Goal: Task Accomplishment & Management: Complete application form

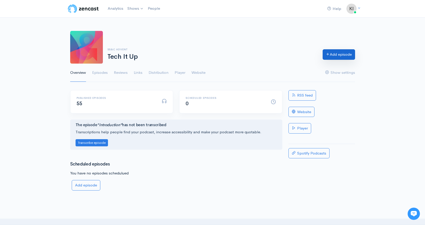
click at [339, 55] on link "Add episode" at bounding box center [339, 54] width 32 height 10
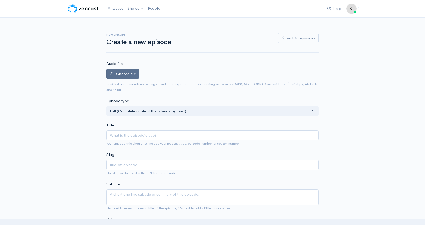
click at [135, 74] on span "Choose file" at bounding box center [126, 73] width 20 height 5
click at [0, 0] on input "Choose file" at bounding box center [0, 0] width 0 height 0
click at [128, 73] on span "Choose file" at bounding box center [126, 73] width 20 height 5
click at [0, 0] on input "Choose file" at bounding box center [0, 0] width 0 height 0
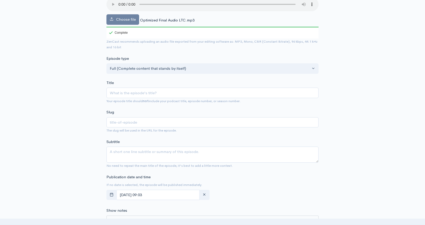
scroll to position [77, 0]
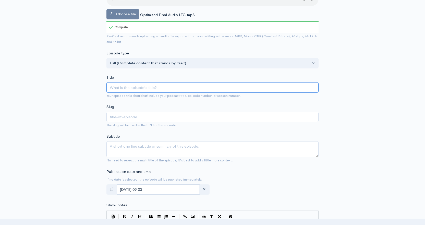
click at [164, 87] on input "Title" at bounding box center [212, 87] width 212 height 10
paste input "Planning for the Unpredictable: Long-Term Care Conversations Advisors Need to B…"
type input "Planning for the Unpredictable: Long-Term Care Conversations Advisors Need to B…"
type input "planning-for-the-unpredictable-long-term-care-conversations-advisors-need-to-be…"
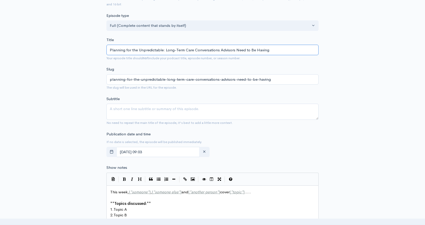
scroll to position [128, 0]
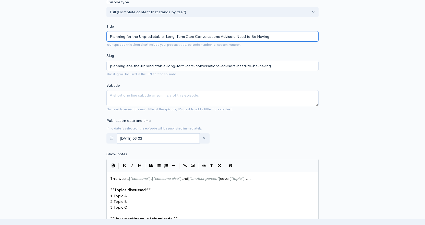
type input "Planning for the Unpredictable: Long-Term Care Conversations Advisors Need to B…"
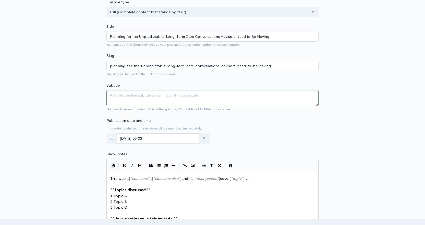
click at [205, 98] on textarea "Subtitle" at bounding box center [212, 98] width 212 height 16
paste textarea "In this special Long-Term Care Awareness Month episode, Amy Arnett of DPL Finan…"
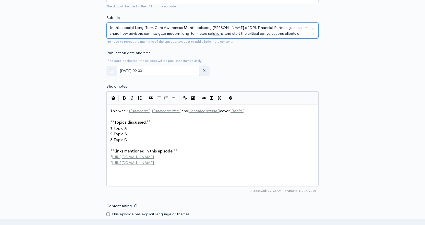
scroll to position [204, 0]
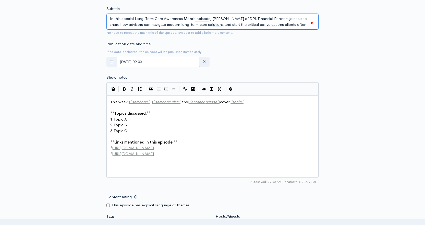
type textarea "In this special Long-Term Care Awareness Month episode, Amy Arnett of DPL Finan…"
click at [140, 133] on pre "3. Topic C" at bounding box center [214, 131] width 210 height 6
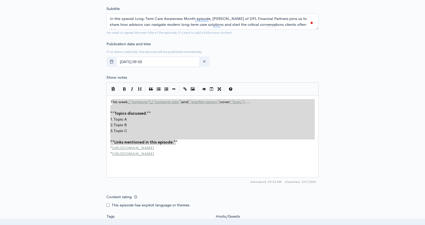
type textarea "This week, [*someone*], [*someone else*] and [*another person*] cover [*topic*]…"
drag, startPoint x: 180, startPoint y: 140, endPoint x: 108, endPoint y: 103, distance: 80.5
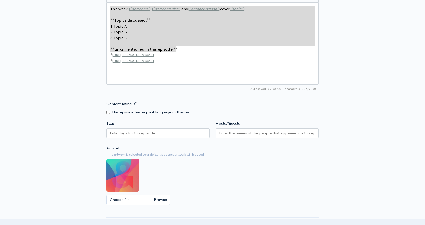
scroll to position [306, 0]
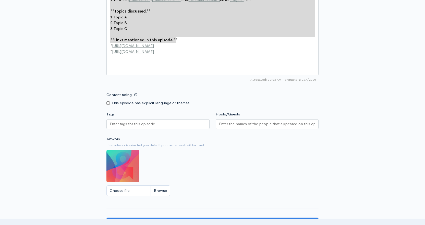
click at [189, 125] on div at bounding box center [157, 124] width 103 height 10
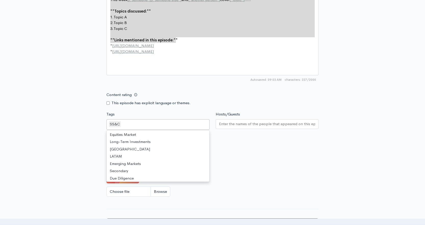
scroll to position [383, 0]
type input "AIM"
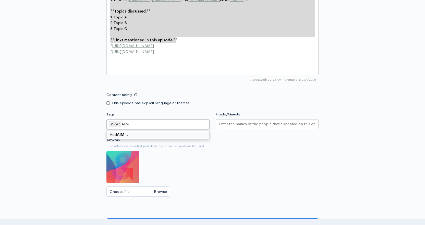
scroll to position [0, 0]
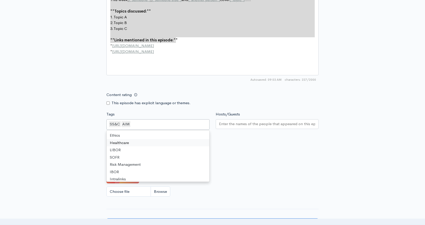
click at [297, 123] on input "Hosts/Guests" at bounding box center [267, 124] width 97 height 6
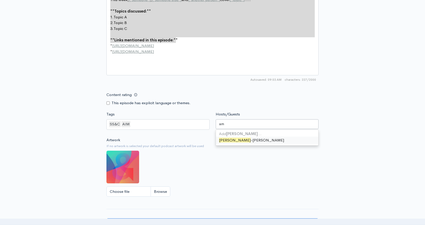
type input "a"
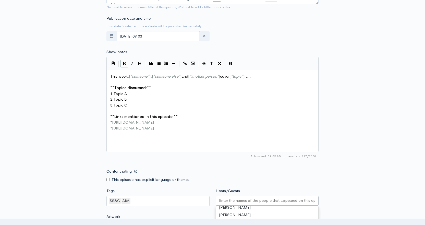
scroll to position [1, 0]
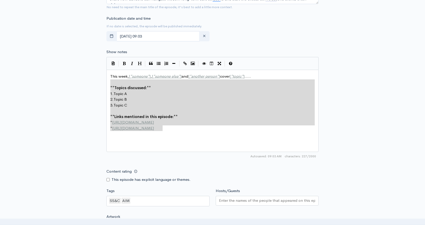
type textarea "This week, [*someone*], [*someone else*] and [*another person*] cover [*topic*]…"
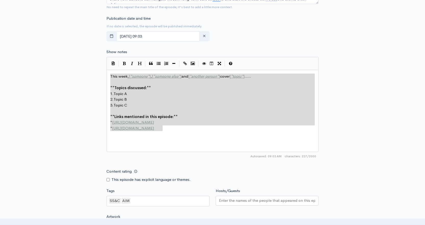
drag, startPoint x: 173, startPoint y: 129, endPoint x: 107, endPoint y: 75, distance: 85.3
paste textarea
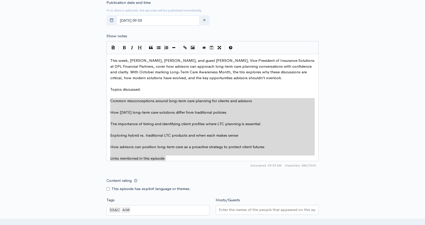
scroll to position [255, 0]
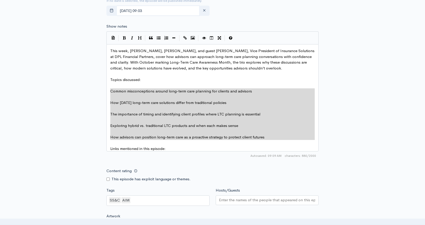
drag, startPoint x: 110, startPoint y: 117, endPoint x: 286, endPoint y: 141, distance: 177.9
click at [159, 38] on icon "Generic List" at bounding box center [159, 38] width 4 height 4
type textarea "* * How today’s long-term care solutions differ from traditional policies * * T…"
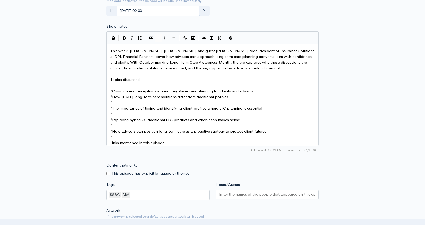
click at [120, 102] on pre "*" at bounding box center [214, 103] width 210 height 6
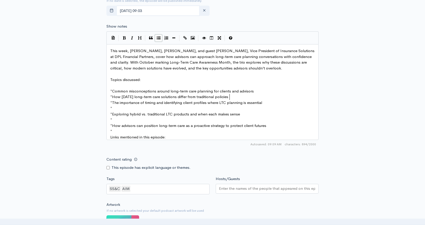
click at [119, 108] on pre "*" at bounding box center [214, 108] width 210 height 6
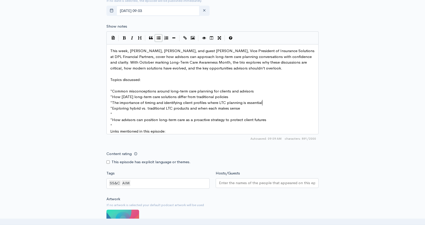
click at [117, 113] on pre "*" at bounding box center [214, 114] width 210 height 6
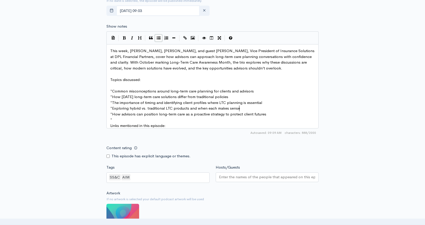
click at [116, 120] on pre "*" at bounding box center [214, 120] width 210 height 6
click at [156, 39] on button "Generic List" at bounding box center [159, 38] width 8 height 8
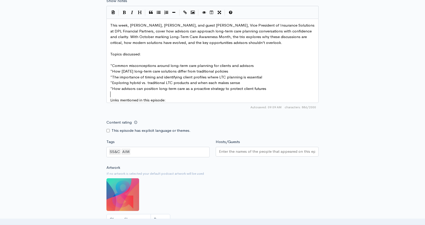
click at [174, 100] on pre "Links mentioned in this episode:" at bounding box center [214, 100] width 210 height 6
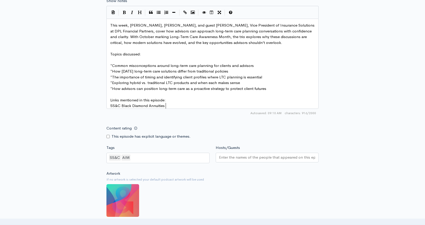
type textarea "SS&C Black Diamond Annuities *"
type textarea "& Insurance Marketplace"
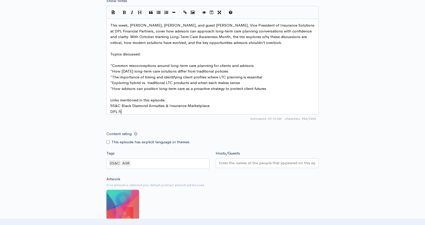
type textarea "DPL Fian"
type textarea "nancial Partners"
click at [199, 106] on span "SS&C Black Diamond Annuities & Insurance Marketplace" at bounding box center [159, 105] width 99 height 5
type textarea "SS&C Black Diamond Annuities & Insurance Marketplace"
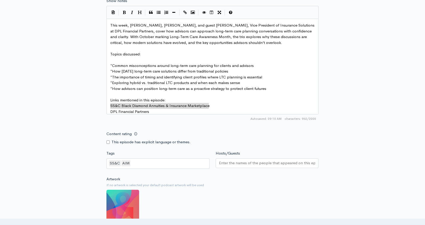
drag, startPoint x: 210, startPoint y: 106, endPoint x: 119, endPoint y: 106, distance: 91.7
click at [186, 11] on icon "Create Link" at bounding box center [185, 12] width 4 height 4
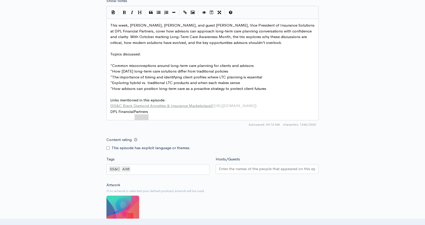
type textarea "DPL Financial Partners"
drag, startPoint x: 147, startPoint y: 118, endPoint x: 110, endPoint y: 117, distance: 36.5
click at [183, 13] on button "Create Link" at bounding box center [185, 13] width 8 height 8
drag, startPoint x: 215, startPoint y: 37, endPoint x: 203, endPoint y: 39, distance: 12.4
type textarea "we"
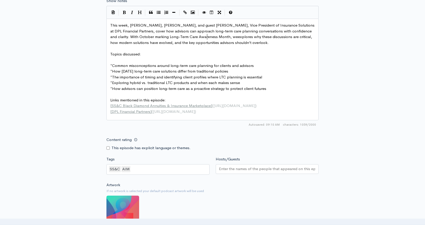
scroll to position [2, 6]
type textarea "s"
click at [257, 44] on pre "This week, Jasmine Conner, Trent Berry, and guest Amy Arnett, Vice President of…" at bounding box center [214, 33] width 210 height 23
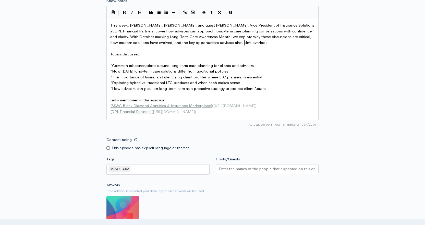
click at [133, 54] on span "Topics discussed:" at bounding box center [125, 54] width 31 height 5
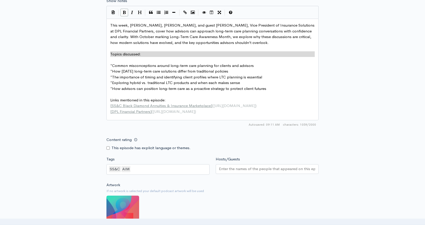
click at [125, 12] on icon "Bold" at bounding box center [124, 12] width 3 height 4
type textarea "Topics discussed: **"
click at [78, 50] on div "New episode Create a new episode Back to episodes Audio file Choose file Optimi…" at bounding box center [212, 15] width 291 height 556
click at [363, 76] on div "New episode Create a new episode Back to episodes Audio file Choose file Optimi…" at bounding box center [212, 15] width 425 height 556
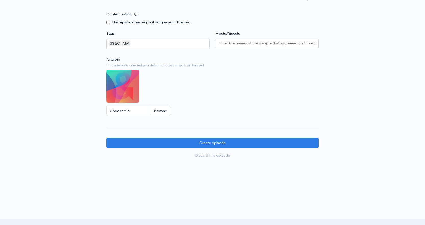
scroll to position [409, 0]
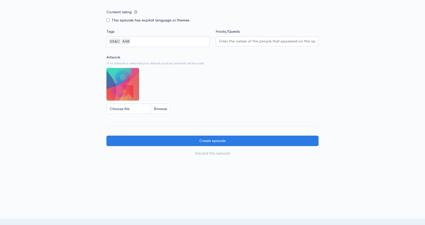
click at [279, 44] on input "Hosts/Guests" at bounding box center [267, 41] width 97 height 6
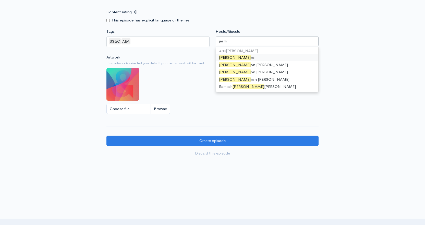
scroll to position [0, 0]
type input "jasmin"
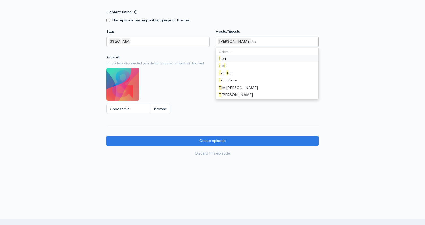
type input "trent"
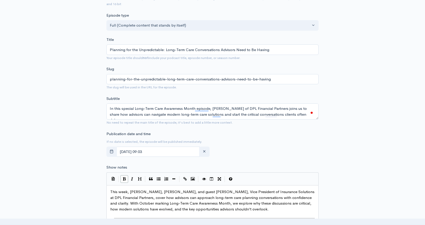
scroll to position [128, 0]
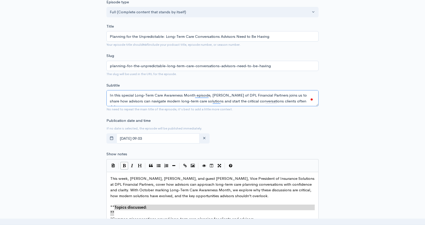
click at [156, 98] on textarea "In this special Long-Term Care Awareness Month episode, Amy Arnett of DPL Finan…" at bounding box center [212, 98] width 212 height 16
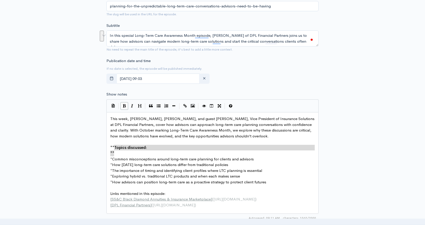
scroll to position [204, 0]
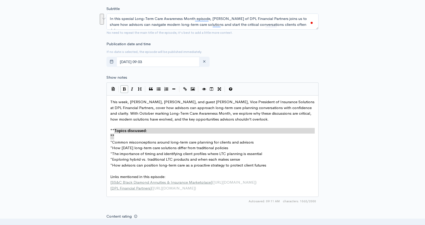
drag, startPoint x: 112, startPoint y: 108, endPoint x: 111, endPoint y: 103, distance: 4.7
click at [112, 108] on span "This week, Jasmine Conner, Trent Berry, and guest Amy Arnett, Vice President of…" at bounding box center [212, 110] width 205 height 22
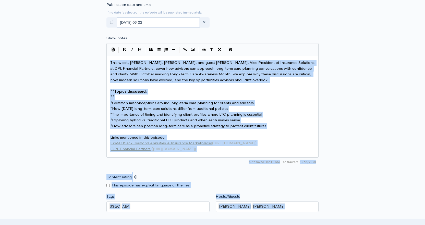
scroll to position [266, 0]
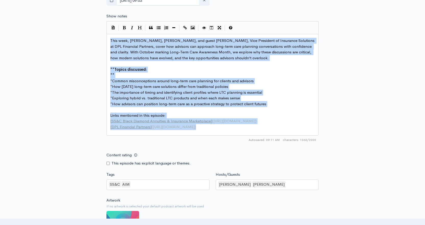
drag, startPoint x: 109, startPoint y: 100, endPoint x: 235, endPoint y: 134, distance: 130.5
click at [235, 134] on div "x This week, Jasmine Conner, Trent Berry, and guest Amy Arnett, Vice President …" at bounding box center [212, 85] width 212 height 102
copy div "This week, Jasmine Conner, Trent Berry, and guest Amy Arnett, Vice President of…"
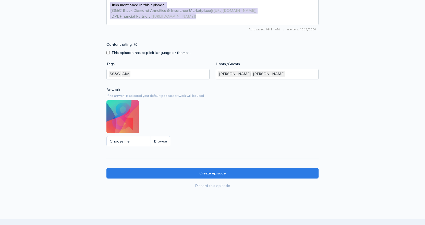
scroll to position [393, 0]
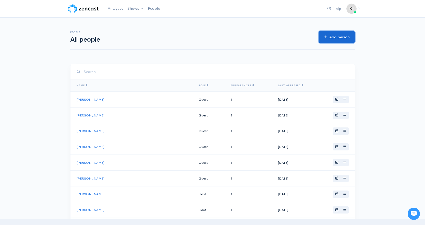
click at [339, 37] on link "Add person" at bounding box center [337, 37] width 37 height 13
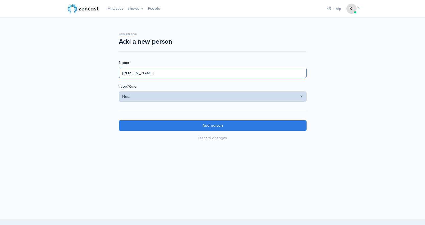
type input "Amy Arnett"
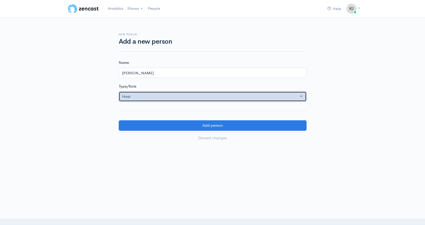
click at [272, 100] on button "Host" at bounding box center [213, 96] width 188 height 10
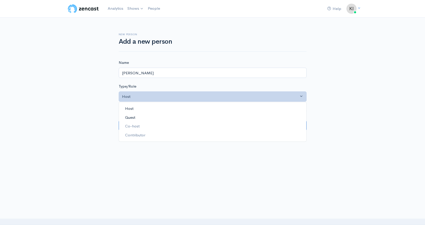
click at [251, 122] on link "Guest" at bounding box center [212, 117] width 187 height 9
select select "guest"
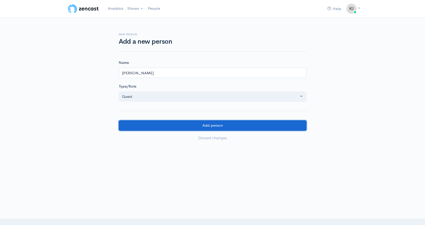
click at [251, 125] on input "Add person" at bounding box center [213, 125] width 188 height 10
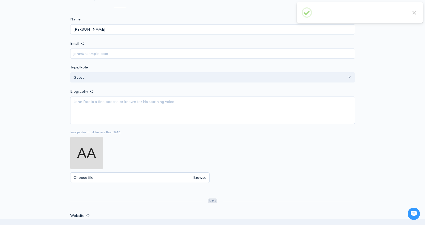
scroll to position [77, 0]
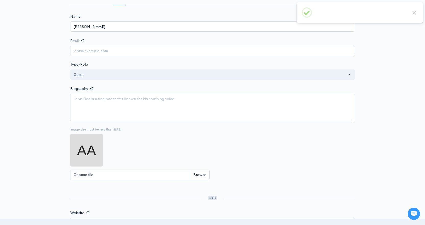
drag, startPoint x: 175, startPoint y: 88, endPoint x: 175, endPoint y: 91, distance: 3.1
click at [175, 88] on div "Biography" at bounding box center [212, 103] width 285 height 36
click at [176, 100] on textarea "Biography" at bounding box center [212, 108] width 285 height 28
paste textarea "Amy has 35+ years of experience in the insurance industry with a focus on life,…"
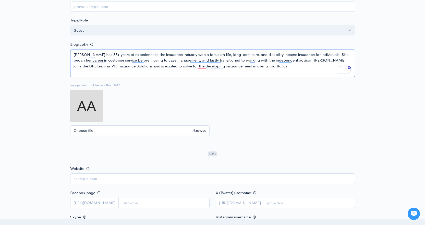
scroll to position [128, 0]
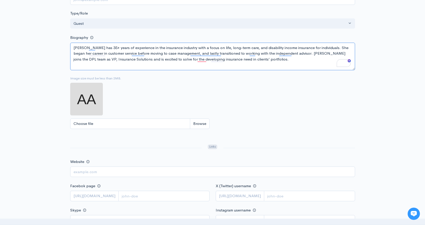
type textarea "Amy has 35+ years of experience in the insurance industry with a focus on life,…"
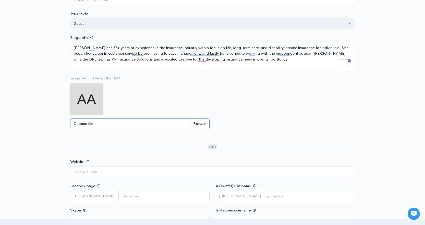
click at [203, 124] on input "Choose file" at bounding box center [139, 124] width 139 height 10
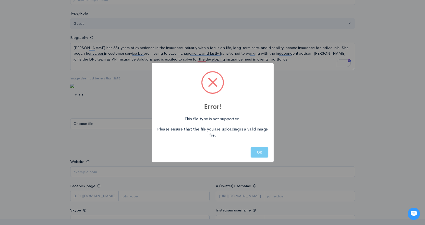
click at [262, 153] on button "OK" at bounding box center [260, 152] width 18 height 10
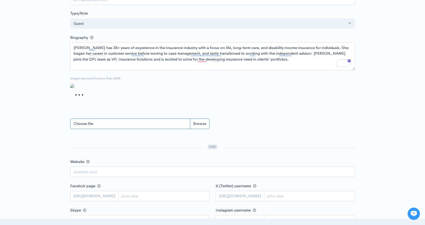
click at [205, 124] on input "Choose file" at bounding box center [139, 124] width 139 height 10
type input "C:\fakepath\Amy Arnett.jpg"
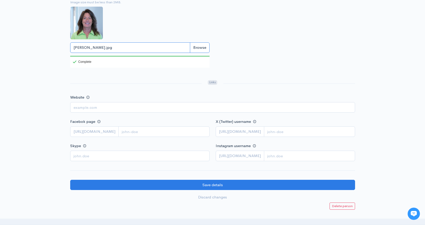
scroll to position [204, 0]
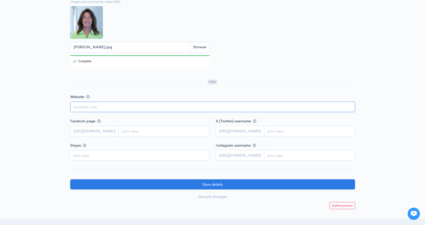
click at [133, 105] on input "Website" at bounding box center [212, 107] width 285 height 10
paste input "[URL][DOMAIN_NAME]"
type input "[URL][DOMAIN_NAME]"
click at [41, 135] on div "Help Notifications View all Your profile Team settings SS&C Marketing Current L…" at bounding box center [212, 2] width 425 height 413
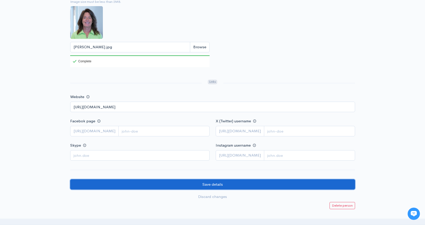
click at [225, 185] on input "Save details" at bounding box center [212, 184] width 285 height 10
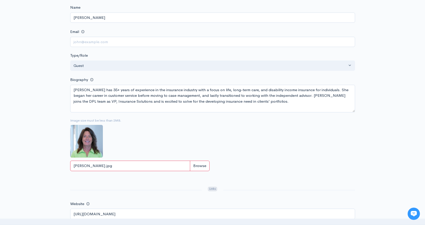
scroll to position [128, 0]
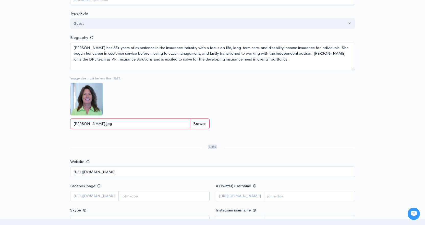
click at [93, 76] on small "Image size must be less than 2MB." at bounding box center [139, 78] width 139 height 5
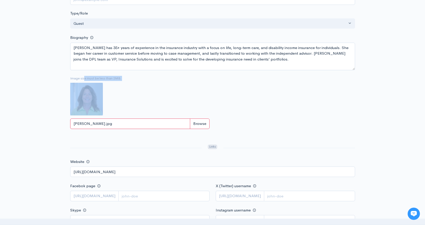
click at [93, 76] on small "Image size must be less than 2MB." at bounding box center [139, 78] width 139 height 5
copy div "Image size must be less than 2MB."
click at [203, 122] on input "Amy Arnett.jpg" at bounding box center [139, 124] width 139 height 10
type input "C:\fakepath\Amy_Arnett_compressed.jpg"
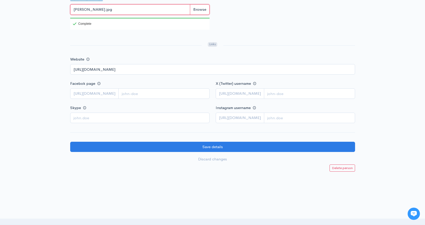
scroll to position [255, 0]
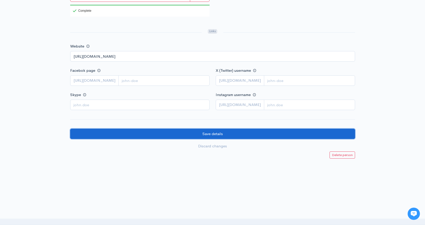
click at [239, 132] on input "Save details" at bounding box center [212, 134] width 285 height 10
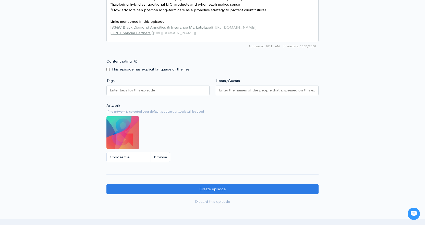
scroll to position [332, 0]
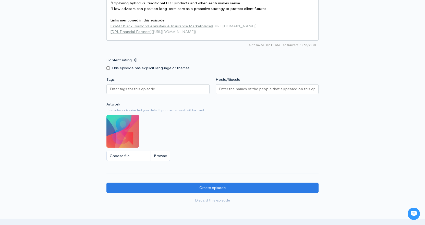
click at [240, 92] on input "Hosts/Guests" at bounding box center [267, 89] width 97 height 6
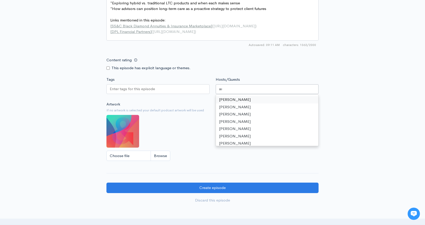
type input "[PERSON_NAME]"
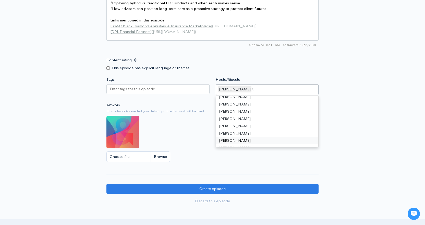
scroll to position [7, 0]
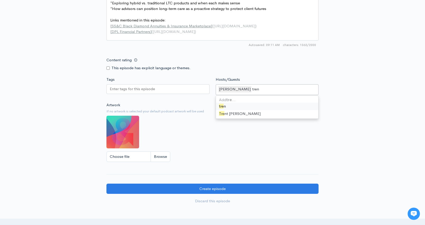
type input "trent"
type input "jasmin"
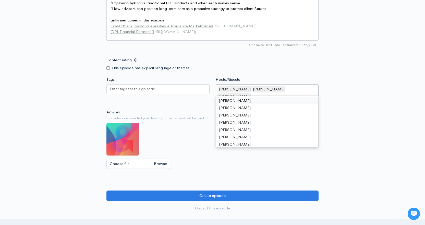
click at [199, 94] on div at bounding box center [157, 89] width 103 height 10
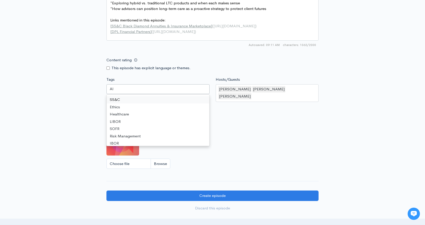
type input "AIM"
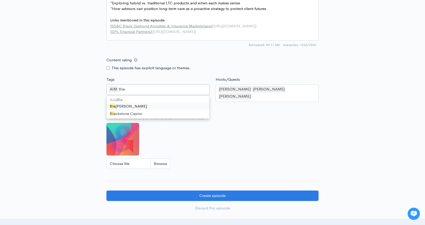
type input "Black"
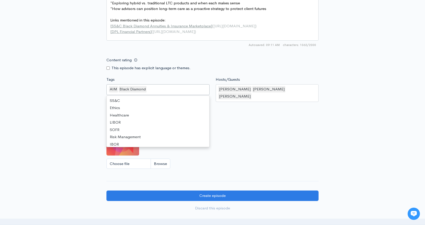
scroll to position [834, 0]
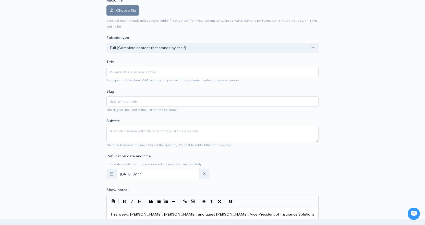
scroll to position [26, 0]
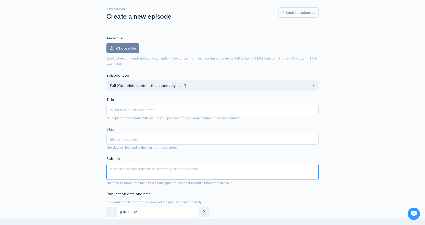
click at [171, 171] on textarea "Subtitle" at bounding box center [212, 172] width 212 height 16
paste textarea "In this special Long-Term Care Awareness Month episode, Amy Arnett of DPL Finan…"
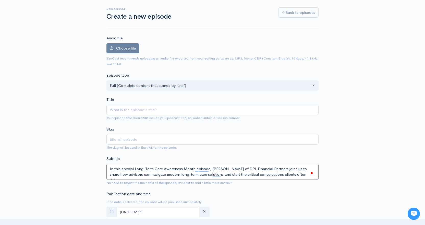
type textarea "In this special Long-Term Care Awareness Month episode, Amy Arnett of DPL Finan…"
click at [145, 110] on input "Title" at bounding box center [212, 110] width 212 height 10
paste input "Planning for the Unpredictable: Long-Term Care Conversations Advisors Need to B…"
type input "Planning for the Unpredictable: Long-Term Care Conversations Advisors Need to B…"
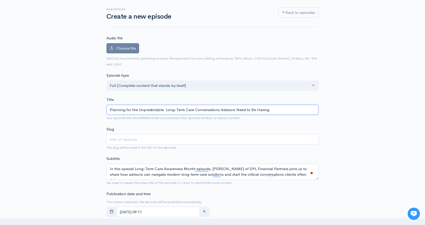
type input "planning-for-the-unpredictable-long-term-care-conversations-advisors-need-to-be…"
type input "Planning for the Unpredictable: Long-Term Care Conversations Advisors Need to B…"
click at [124, 48] on span "Choose file" at bounding box center [126, 48] width 20 height 5
click at [0, 0] on input "Choose file" at bounding box center [0, 0] width 0 height 0
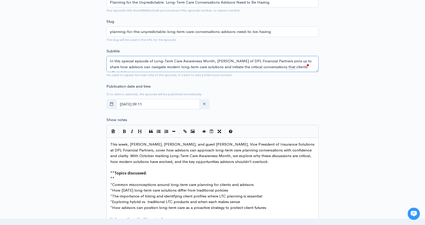
scroll to position [153, 0]
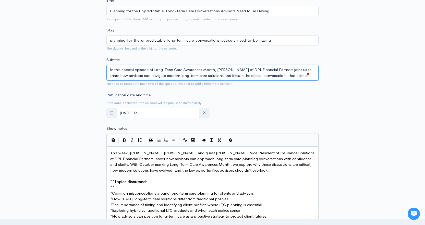
click at [199, 73] on textarea "In this special episode of Long-Term Care Awareness Month, Amy Arnett of DPL Fi…" at bounding box center [212, 73] width 212 height 16
paste textarea "Long-Term Care Awareness Month episode, Amy Arnett of DPL Financial Partners jo…"
click at [341, 92] on div "New episode Create a new episode Back to episodes Audio file Choose file Optimi…" at bounding box center [212, 145] width 291 height 563
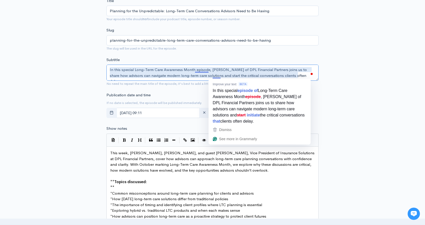
drag, startPoint x: 221, startPoint y: 76, endPoint x: 213, endPoint y: 77, distance: 8.2
click at [213, 77] on textarea "In this special Long-Term Care Awareness Month episode, Amy Arnett of DPL Finan…" at bounding box center [212, 73] width 212 height 16
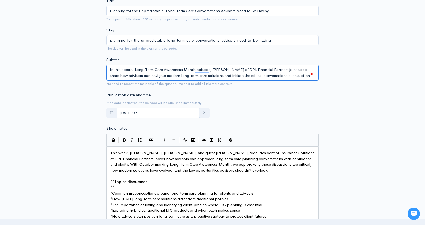
type textarea "In this special Long-Term Care Awareness Month episode, Amy Arnett of DPL Finan…"
click at [340, 90] on div "New episode Create a new episode Back to episodes Audio file Choose file Optimi…" at bounding box center [212, 145] width 291 height 563
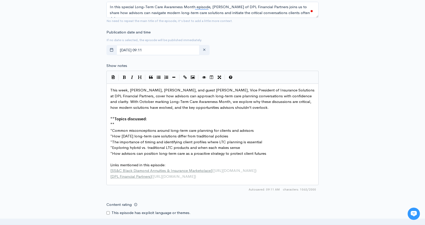
scroll to position [281, 0]
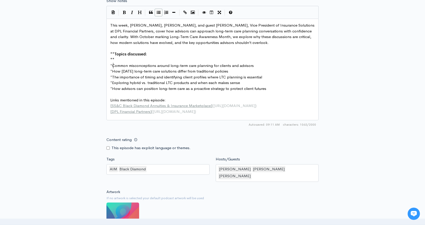
click at [114, 66] on span "Common misconceptions around long-term care planning for clients and advisors" at bounding box center [183, 65] width 142 height 5
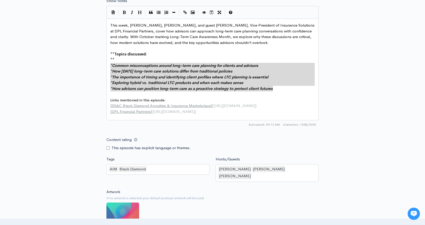
drag, startPoint x: 277, startPoint y: 90, endPoint x: 106, endPoint y: 67, distance: 172.2
click at [126, 14] on button "Bold" at bounding box center [125, 13] width 8 height 8
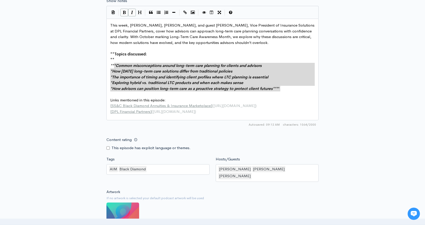
type textarea "*Common misconceptions around long-term care planning for clients and advisors …"
click at [351, 80] on div "New episode Create a new episode Back to episodes Audio file Choose file Optimi…" at bounding box center [212, 18] width 291 height 563
click at [357, 87] on div "New episode Create a new episode Back to episodes Audio file Choose file Optimi…" at bounding box center [212, 18] width 291 height 563
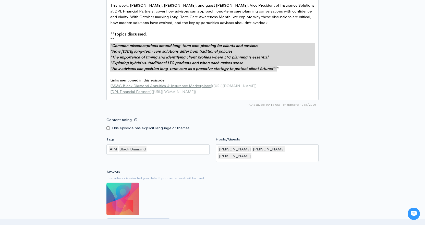
scroll to position [418, 0]
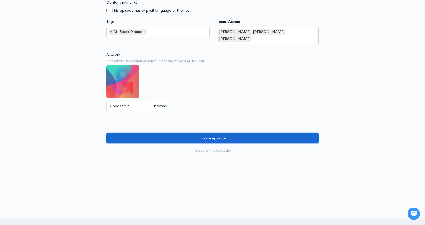
click at [250, 136] on input "Create episode" at bounding box center [212, 138] width 212 height 10
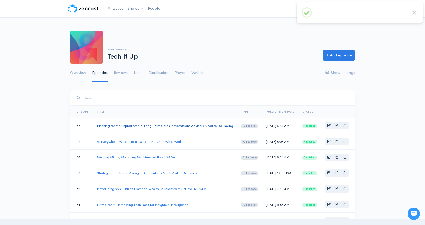
click at [200, 125] on link "Planning for the Unpredictable: Long-Term Care Conversations Advisors Need to B…" at bounding box center [165, 126] width 136 height 4
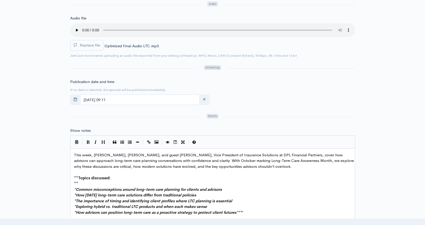
scroll to position [26, 0]
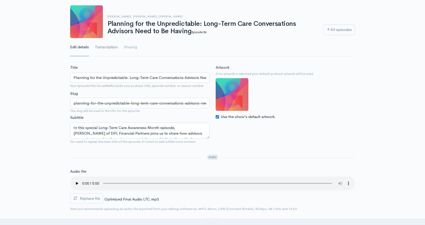
click at [105, 49] on link "Transcription" at bounding box center [106, 47] width 23 height 18
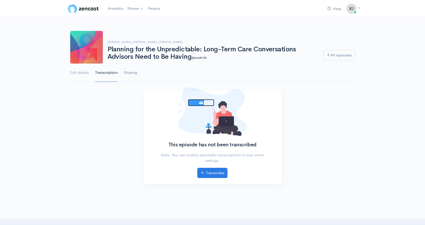
click at [130, 74] on link "Sharing" at bounding box center [130, 73] width 13 height 18
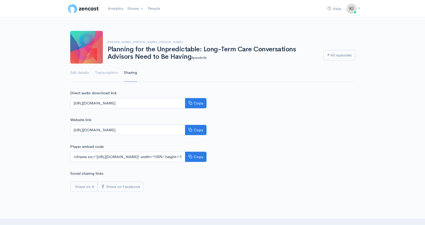
scroll to position [26, 0]
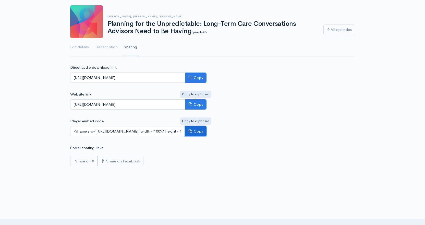
click at [196, 129] on button "Copy" at bounding box center [195, 131] width 21 height 10
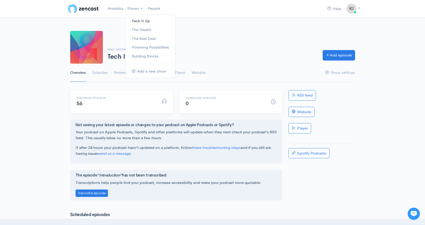
click at [140, 19] on link "Tech It Up" at bounding box center [151, 21] width 50 height 9
click at [119, 10] on link "Analytics" at bounding box center [116, 8] width 20 height 11
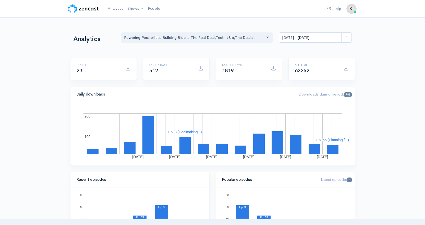
click at [350, 39] on span at bounding box center [346, 37] width 10 height 10
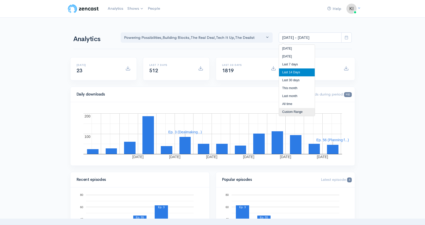
click at [299, 110] on li "Custom Range" at bounding box center [297, 112] width 36 height 8
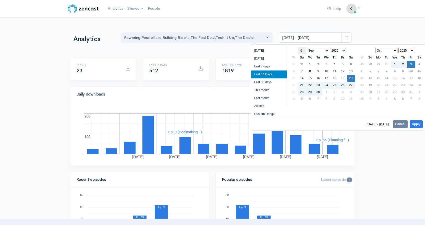
click at [303, 52] on th at bounding box center [302, 50] width 8 height 7
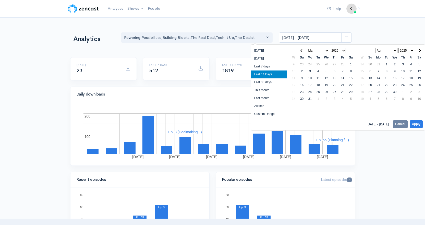
click at [303, 52] on th at bounding box center [302, 50] width 8 height 7
click at [421, 51] on th at bounding box center [420, 50] width 8 height 7
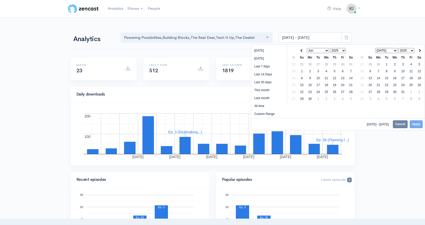
click at [421, 51] on th at bounding box center [420, 50] width 8 height 7
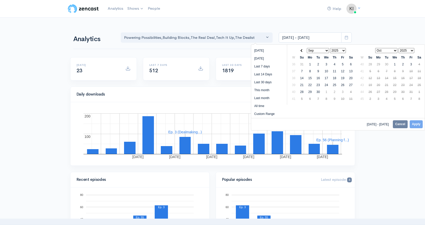
click at [420, 51] on th at bounding box center [420, 50] width 8 height 7
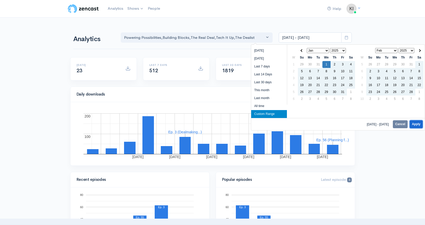
click at [416, 124] on button "Apply" at bounding box center [416, 124] width 13 height 8
type input "Jan 1, 2025 - Oct 2, 2025"
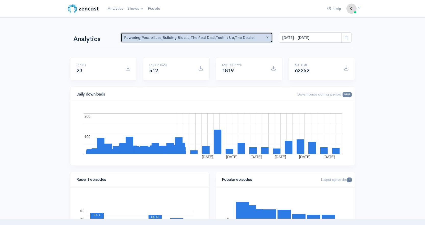
click at [264, 41] on button "Powering Possibilities , Building Blocks , The Real Deal , Tech It Up , The Dea…" at bounding box center [197, 37] width 152 height 10
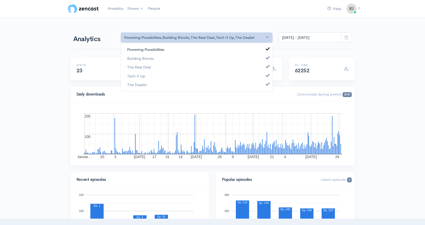
click at [239, 49] on link "Powering Possibilities" at bounding box center [197, 49] width 152 height 9
click at [238, 58] on link "Building Blocks" at bounding box center [197, 58] width 152 height 9
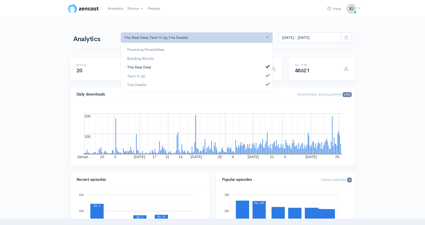
click at [237, 66] on link "The Real Deal" at bounding box center [197, 67] width 152 height 9
select select "7109"
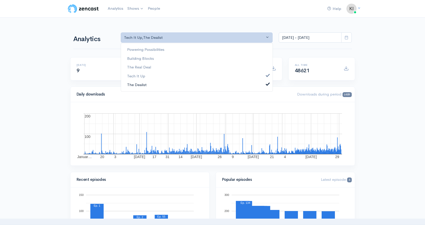
click at [233, 86] on link "The Dealist" at bounding box center [197, 84] width 152 height 9
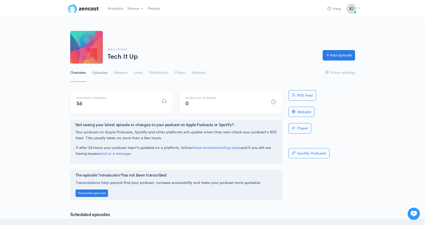
click at [106, 73] on link "Episodes" at bounding box center [100, 73] width 16 height 18
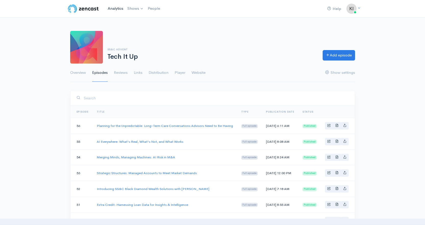
click at [118, 9] on link "Analytics" at bounding box center [116, 8] width 20 height 11
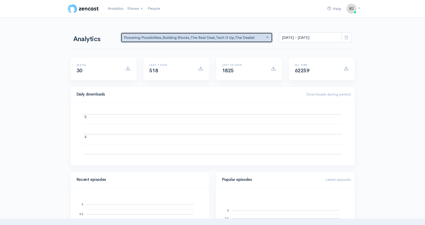
click at [256, 37] on div "Powering Possibilities , Building Blocks , The Real Deal , Tech It Up , The Dea…" at bounding box center [194, 38] width 141 height 6
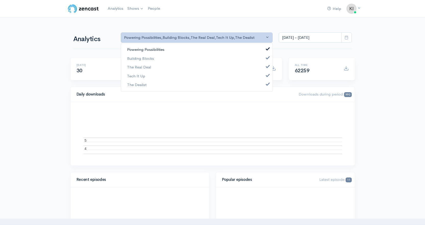
click at [191, 50] on link "Powering Possibilities" at bounding box center [197, 49] width 152 height 9
click at [188, 58] on link "Building Blocks" at bounding box center [197, 58] width 152 height 9
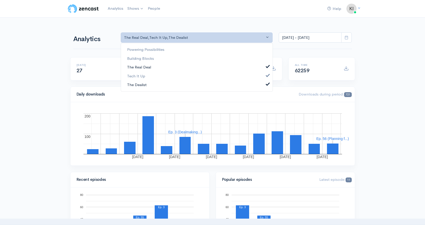
drag, startPoint x: 187, startPoint y: 67, endPoint x: 185, endPoint y: 83, distance: 15.9
click at [187, 67] on link "The Real Deal" at bounding box center [197, 67] width 152 height 9
select select "7109"
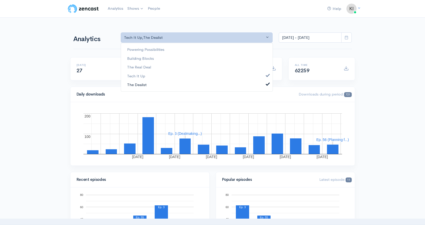
click at [184, 84] on link "The Dealist" at bounding box center [197, 84] width 152 height 9
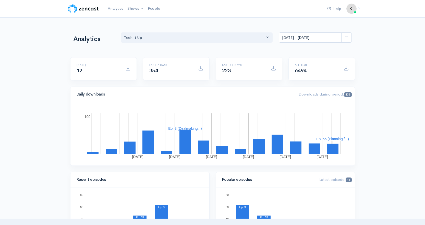
click at [344, 38] on span at bounding box center [346, 37] width 10 height 10
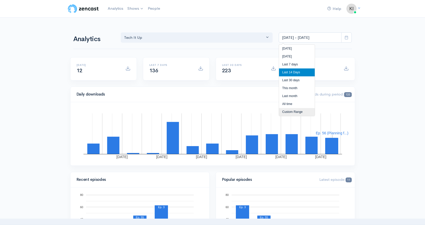
click at [303, 113] on li "Custom Range" at bounding box center [297, 112] width 36 height 8
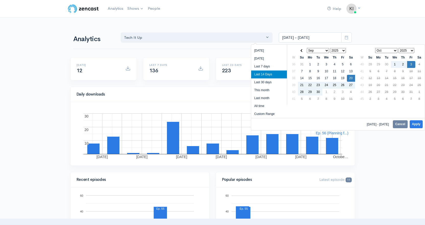
click at [312, 50] on select "Jan Feb Mar Apr May Jun [DATE] Aug Sep Oct Nov Dec" at bounding box center [318, 50] width 22 height 5
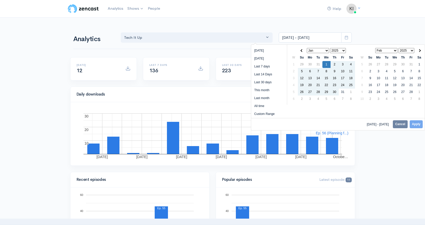
click at [390, 51] on select "Jan Feb Mar Apr May Jun [DATE] Aug Sep Oct Nov Dec" at bounding box center [386, 50] width 22 height 5
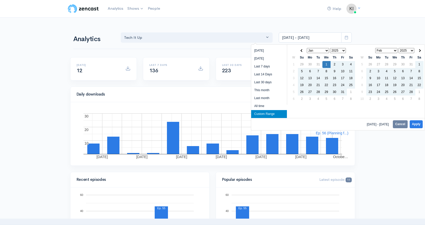
click at [393, 51] on select "Jan Feb Mar Apr May Jun [DATE] Aug Sep Oct Nov Dec" at bounding box center [386, 50] width 22 height 5
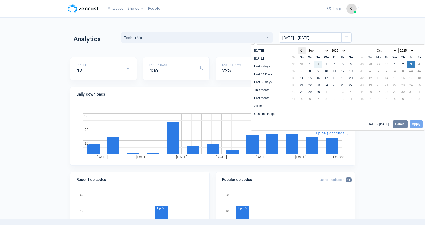
click at [303, 50] on span at bounding box center [302, 50] width 3 height 3
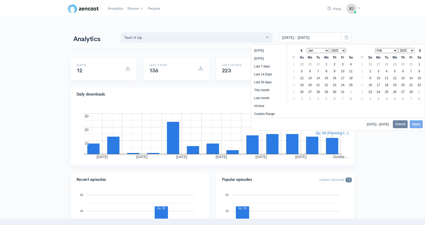
click at [303, 50] on span at bounding box center [302, 50] width 3 height 3
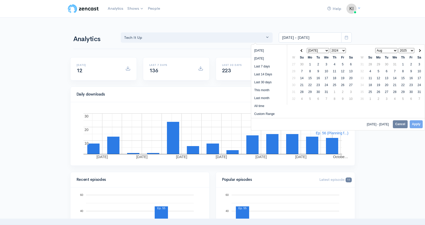
click at [303, 50] on span at bounding box center [302, 50] width 3 height 3
click at [419, 50] on span at bounding box center [419, 50] width 3 height 3
click at [324, 52] on select "Jan Feb Mar Apr May Jun [DATE] Aug Sep Oct Nov Dec" at bounding box center [318, 50] width 22 height 5
click at [341, 51] on select "2020 2021 2022 2023 2024 2025" at bounding box center [338, 50] width 16 height 5
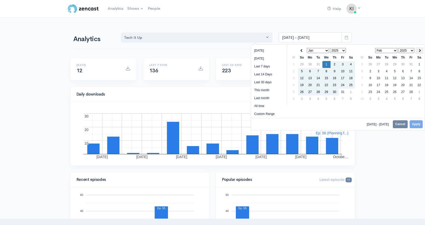
click at [421, 52] on th at bounding box center [420, 50] width 8 height 7
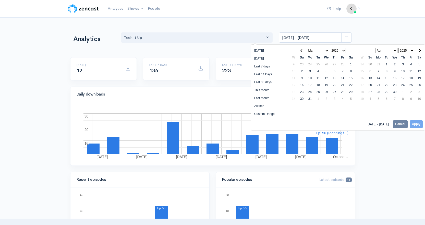
click at [421, 52] on th at bounding box center [420, 50] width 8 height 7
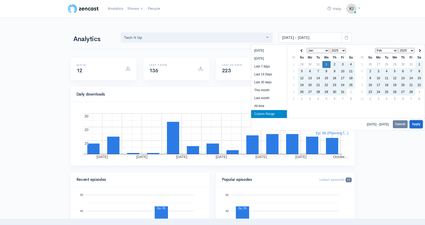
click at [416, 123] on button "Apply" at bounding box center [416, 124] width 13 height 8
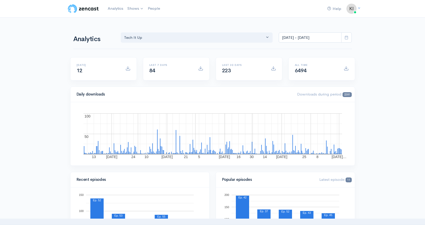
click at [350, 40] on span at bounding box center [346, 37] width 10 height 10
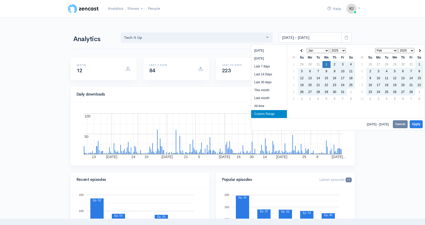
click at [344, 52] on select "2020 2021 2022 2023 2024 2025" at bounding box center [338, 50] width 16 height 5
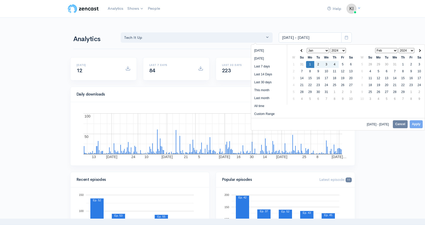
click at [394, 50] on select "Jan Feb Mar Apr May Jun [DATE] Aug Sep Oct Nov Dec" at bounding box center [386, 50] width 22 height 5
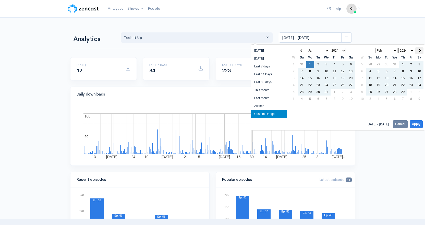
click at [421, 53] on th at bounding box center [420, 50] width 8 height 7
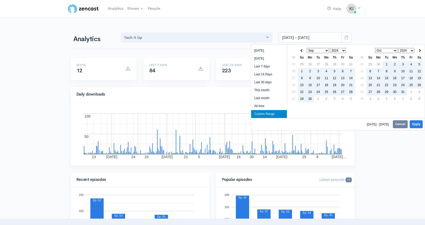
click at [421, 53] on th at bounding box center [420, 50] width 8 height 7
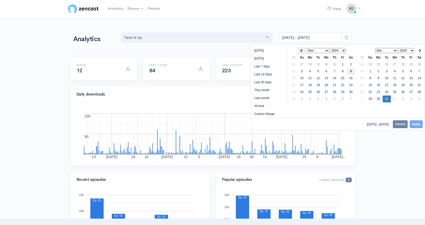
click at [302, 49] on th at bounding box center [302, 50] width 8 height 7
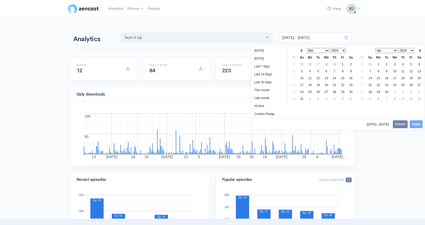
click at [302, 49] on th at bounding box center [302, 50] width 8 height 7
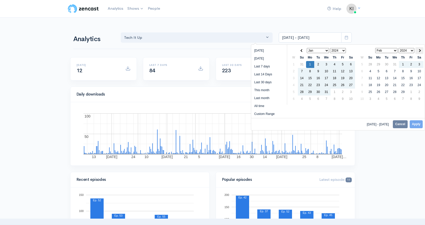
click at [419, 51] on span at bounding box center [419, 50] width 3 height 3
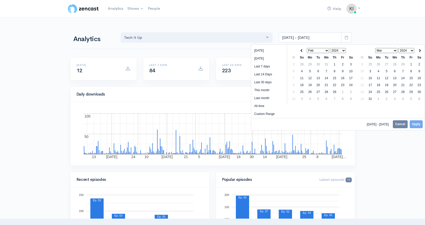
click at [419, 51] on span at bounding box center [419, 50] width 3 height 3
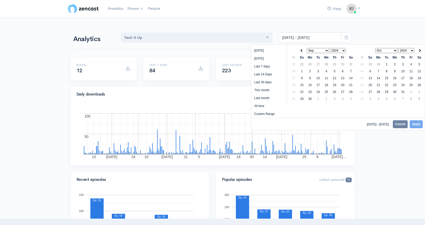
click at [419, 51] on span at bounding box center [419, 50] width 3 height 3
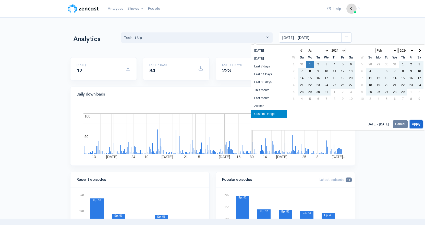
click at [416, 125] on button "Apply" at bounding box center [416, 124] width 13 height 8
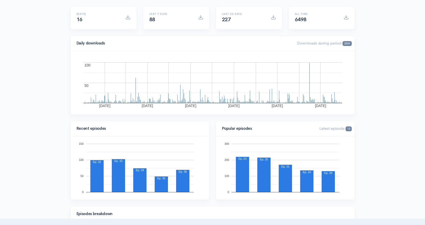
scroll to position [26, 0]
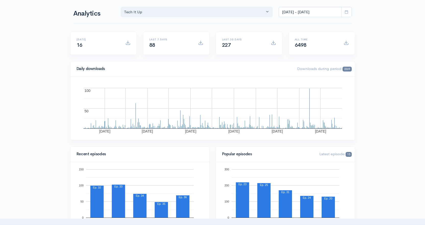
click at [347, 11] on icon at bounding box center [347, 12] width 4 height 4
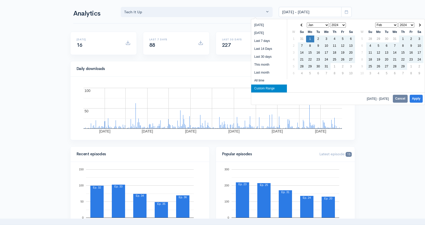
click at [347, 23] on th at bounding box center [351, 25] width 8 height 7
click at [346, 24] on select "2020 2021 2022 2023 2024 2025" at bounding box center [338, 24] width 16 height 5
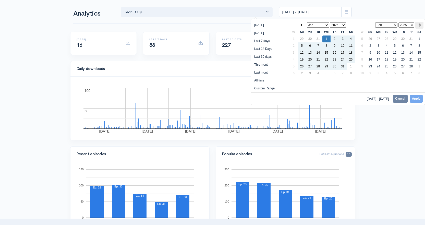
click at [420, 25] on span at bounding box center [419, 24] width 3 height 3
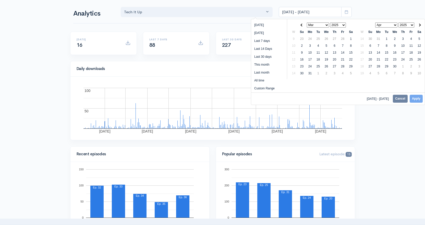
click at [420, 25] on span at bounding box center [419, 24] width 3 height 3
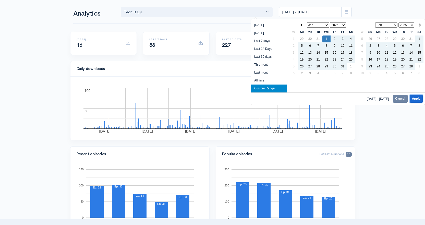
click at [414, 100] on button "Apply" at bounding box center [416, 99] width 13 height 8
type input "[DATE] - [DATE]"
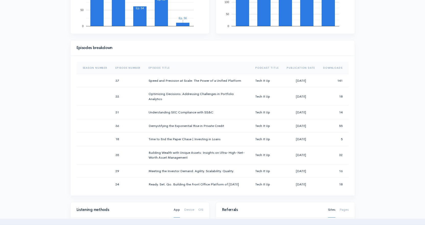
scroll to position [230, 0]
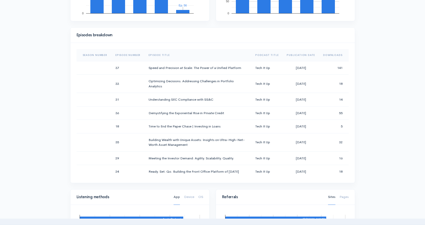
click at [307, 54] on th "Publication Date" at bounding box center [301, 55] width 37 height 12
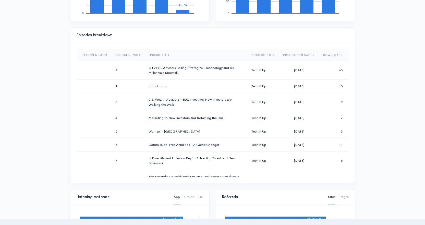
click at [307, 54] on th "Publication Date" at bounding box center [299, 55] width 40 height 12
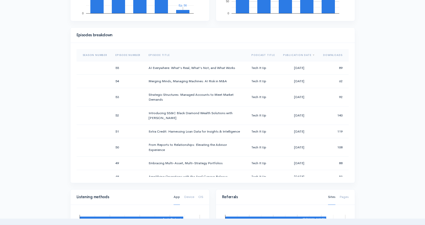
click at [403, 80] on div "Help Notifications View all Your profile Team settings SS&C Marketing Current L…" at bounding box center [212, 132] width 425 height 724
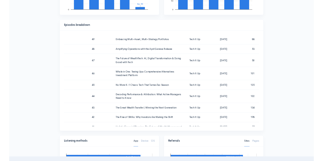
scroll to position [0, 0]
